Goal: Task Accomplishment & Management: Manage account settings

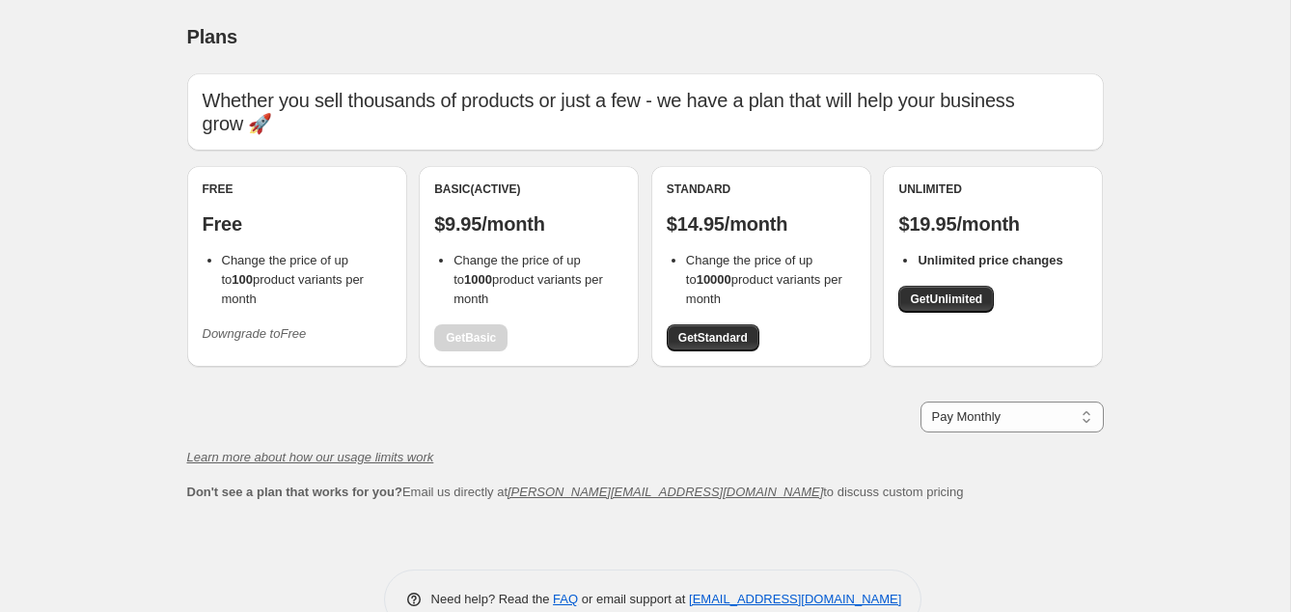
click at [263, 291] on div "Free Free Change the price of up to 100 product variants per month Downgrade to…" at bounding box center [297, 265] width 189 height 168
click at [261, 321] on button "Downgrade to Free" at bounding box center [254, 333] width 127 height 31
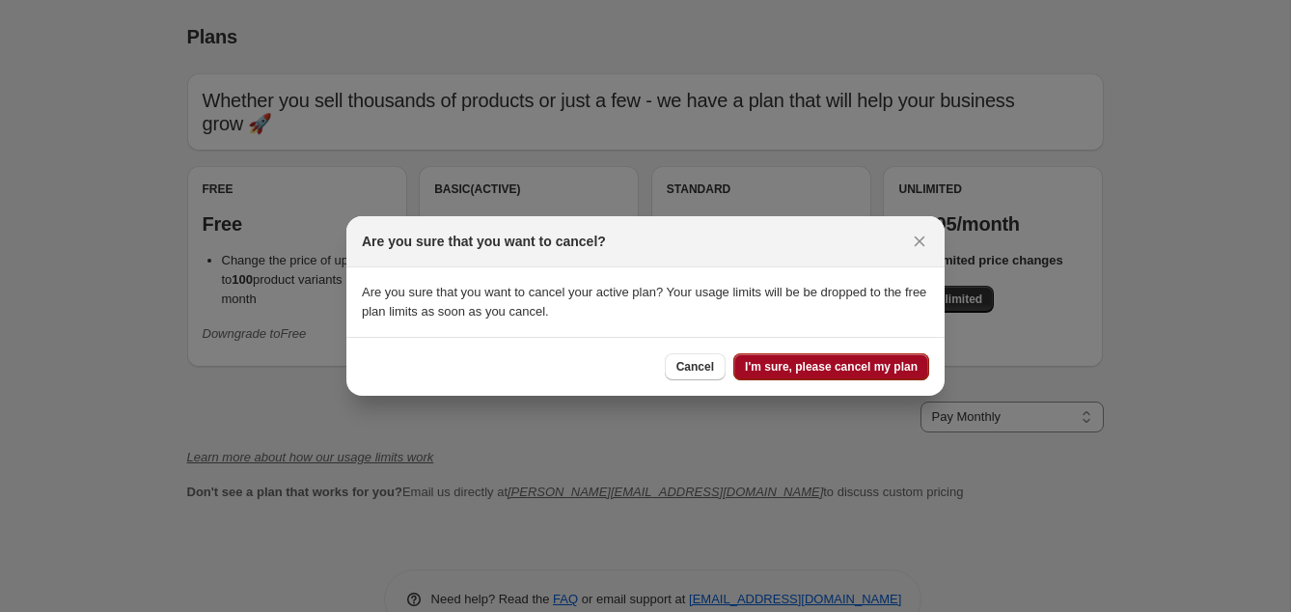
click at [889, 366] on span "I'm sure, please cancel my plan" at bounding box center [831, 366] width 173 height 15
